Goal: Task Accomplishment & Management: Use online tool/utility

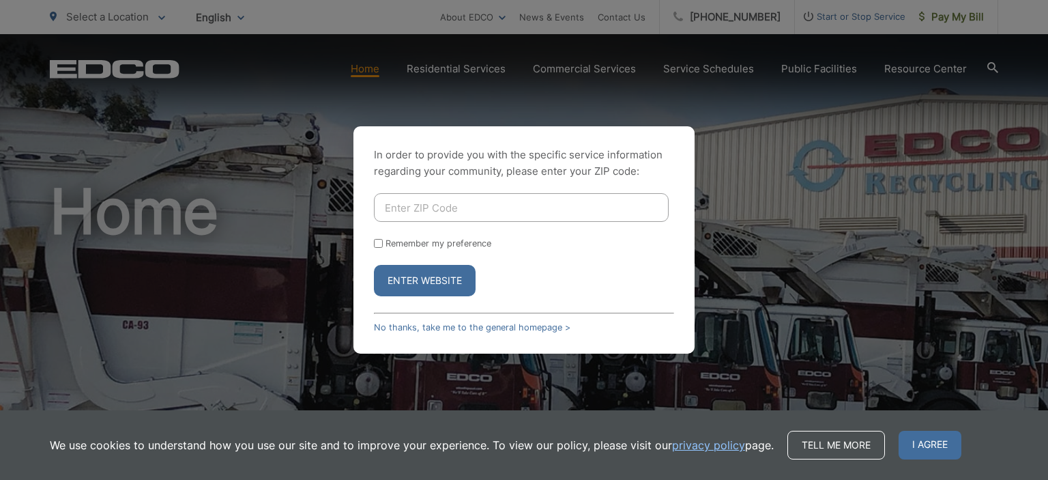
click at [576, 208] on input "Enter ZIP Code" at bounding box center [521, 207] width 295 height 29
type input "92064"
click at [374, 265] on button "Enter Website" at bounding box center [425, 280] width 102 height 31
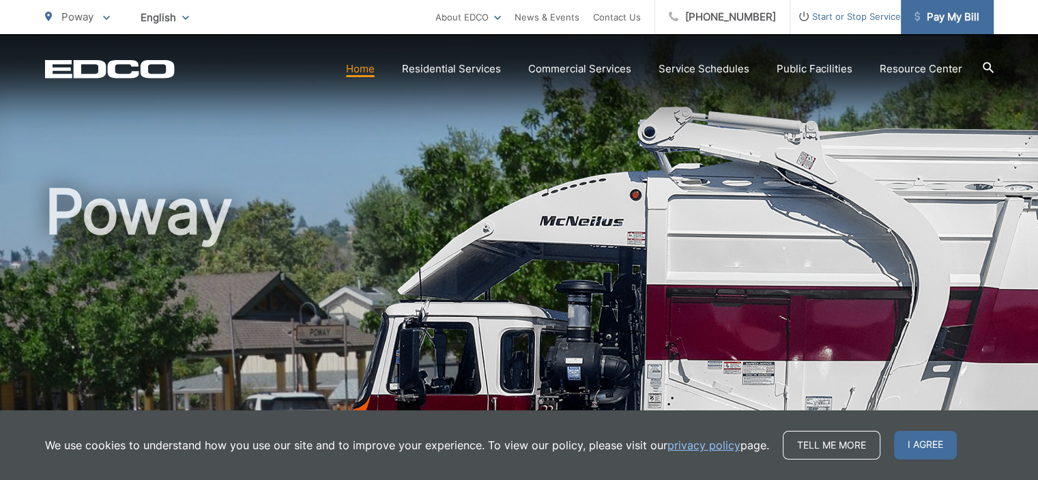
click at [954, 19] on span "Pay My Bill" at bounding box center [946, 17] width 65 height 16
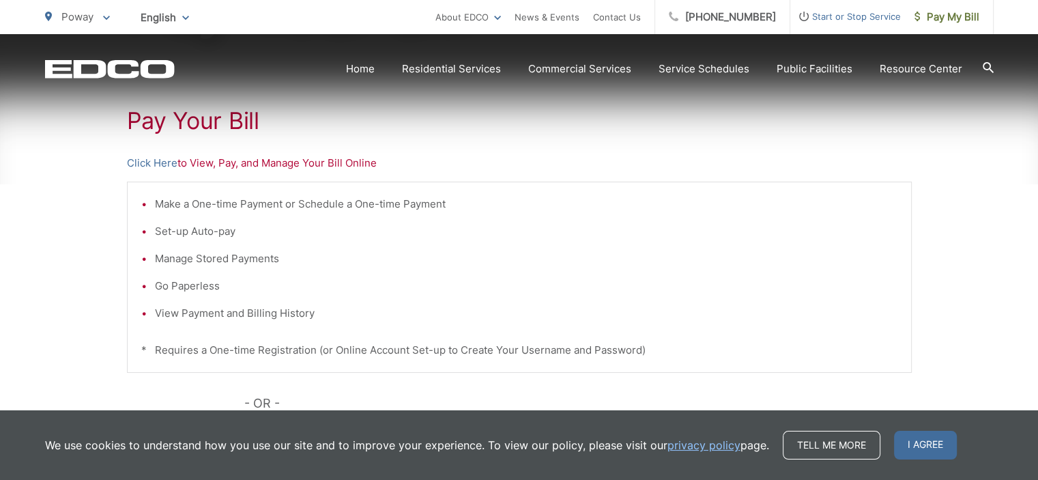
scroll to position [273, 0]
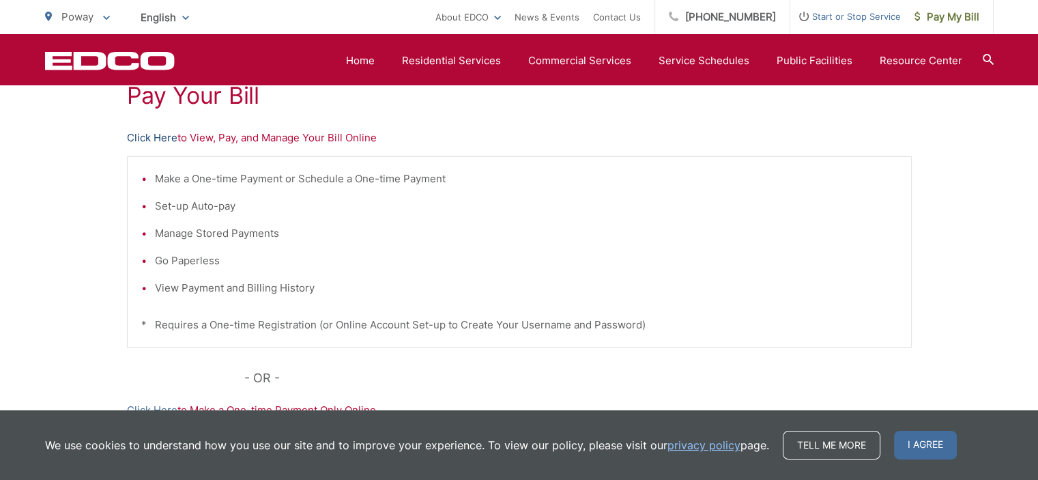
click at [164, 137] on link "Click Here" at bounding box center [152, 138] width 50 height 16
